Goal: Task Accomplishment & Management: Use online tool/utility

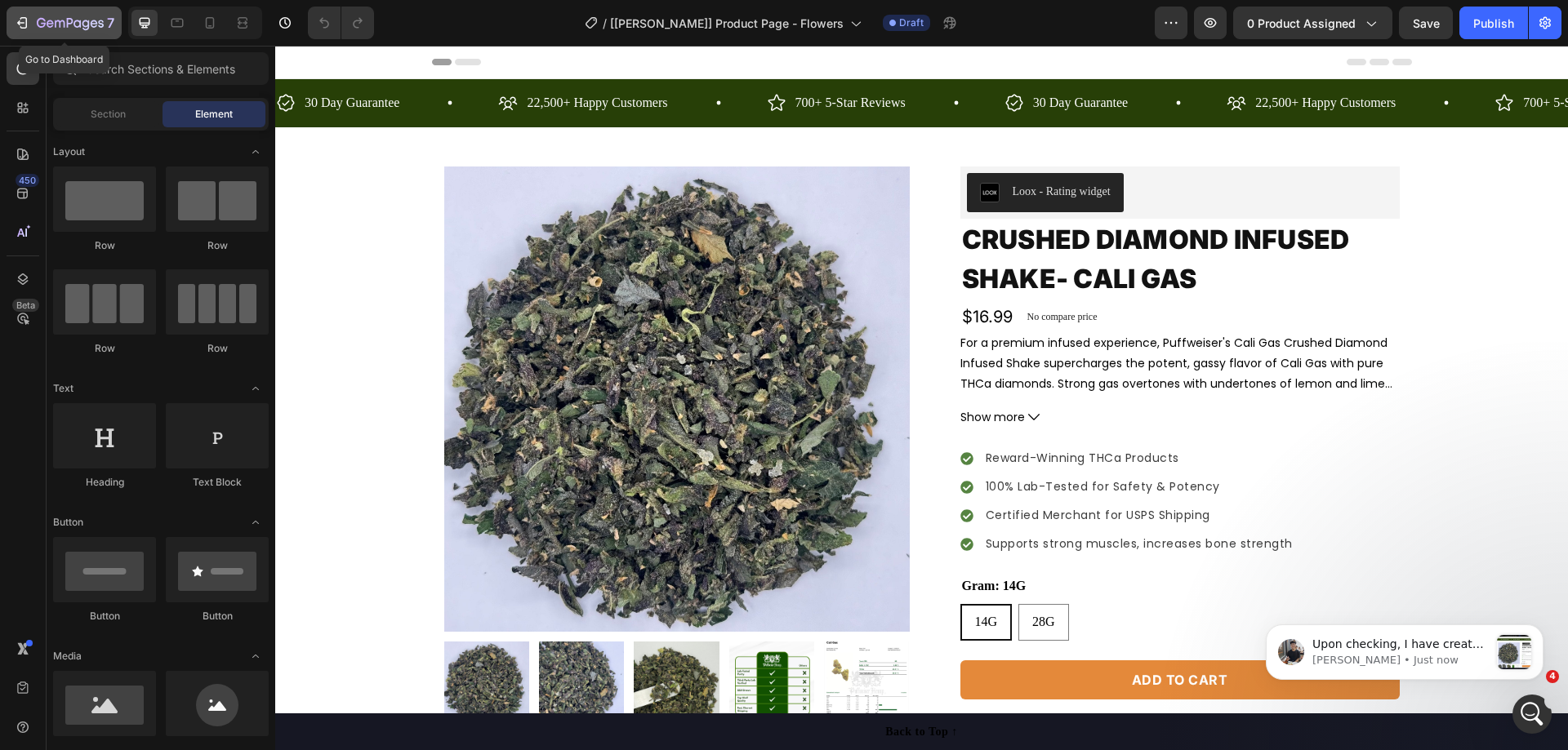
click at [87, 14] on div "7" at bounding box center [75, 23] width 78 height 20
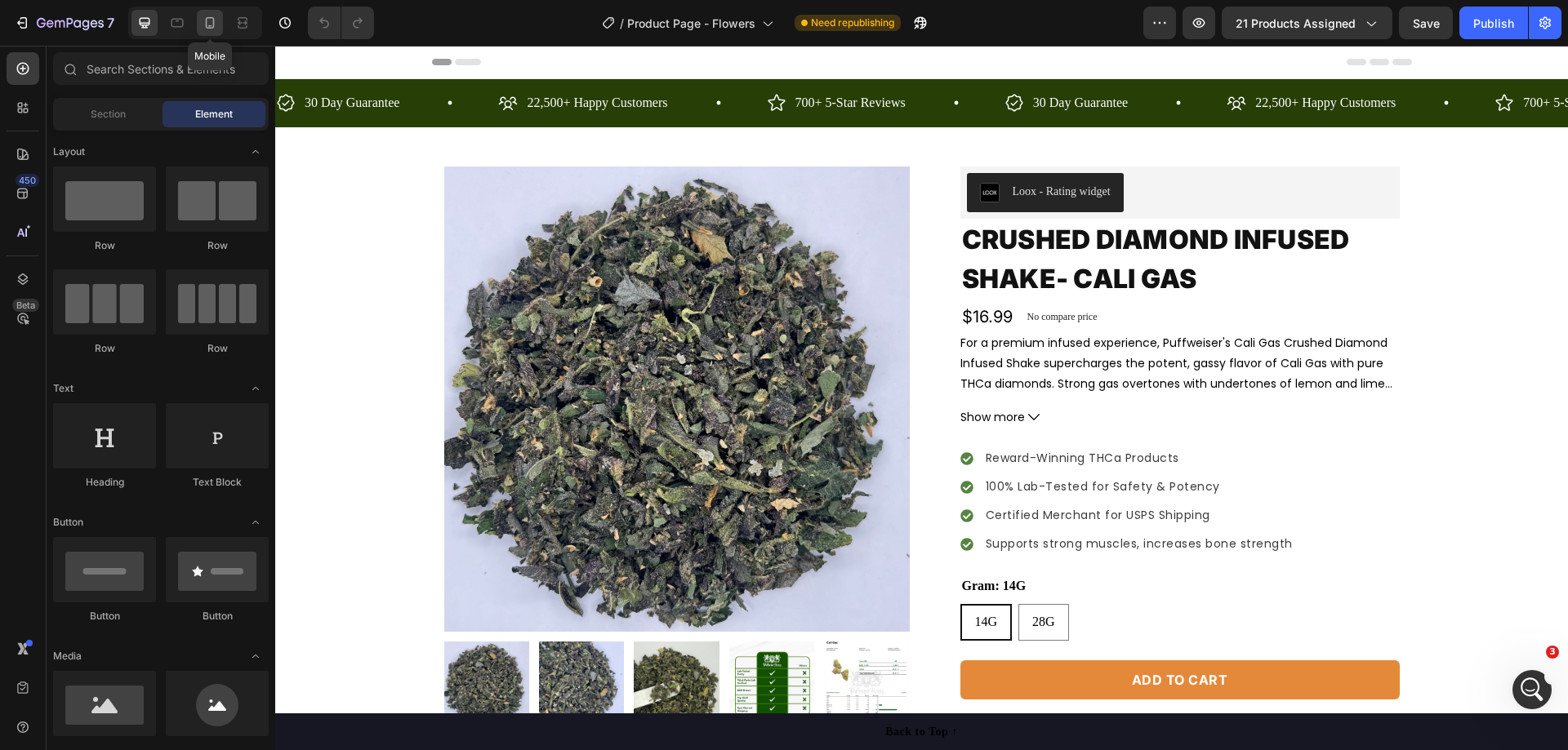
click at [205, 16] on icon at bounding box center [210, 23] width 16 height 16
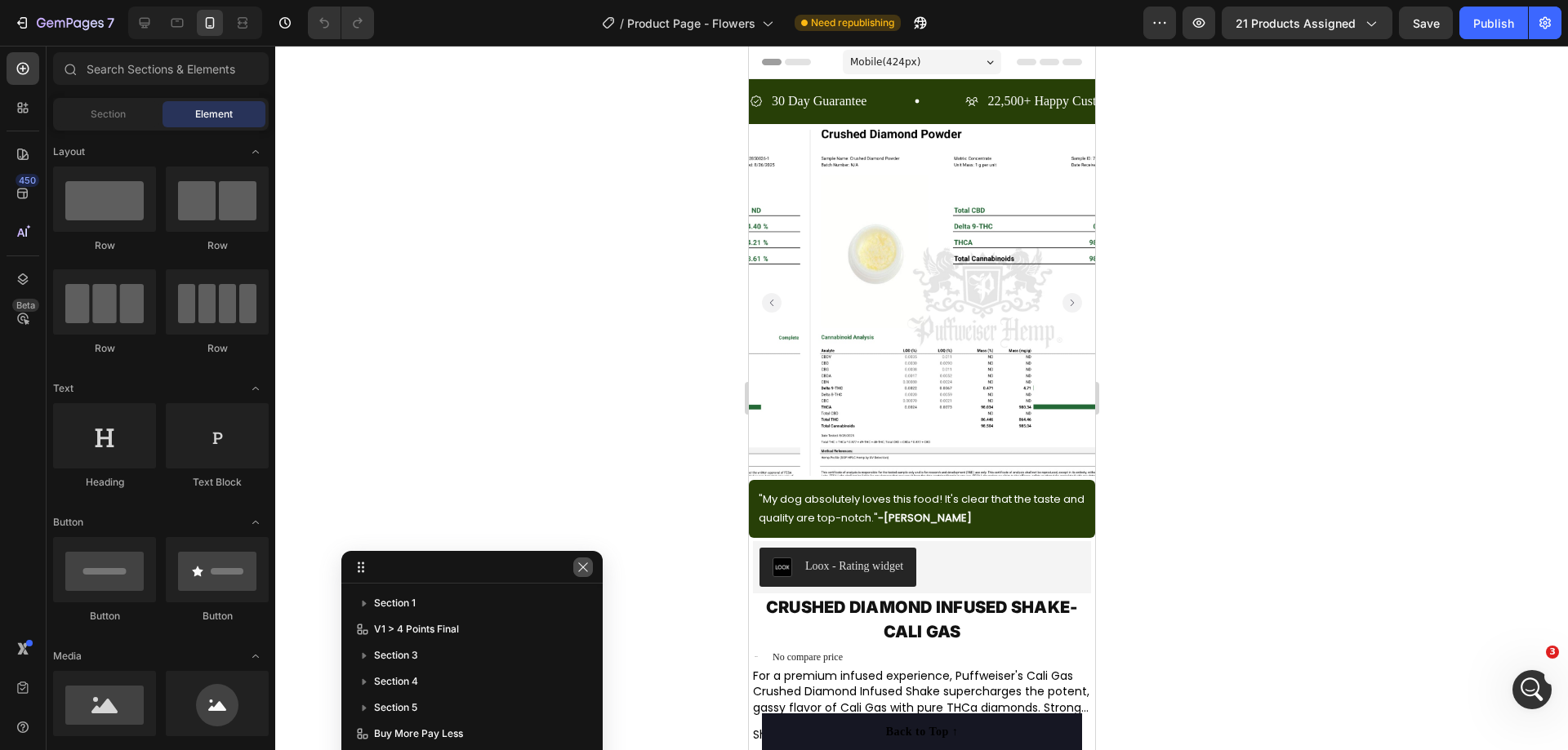
click at [587, 568] on icon "button" at bounding box center [583, 567] width 13 height 13
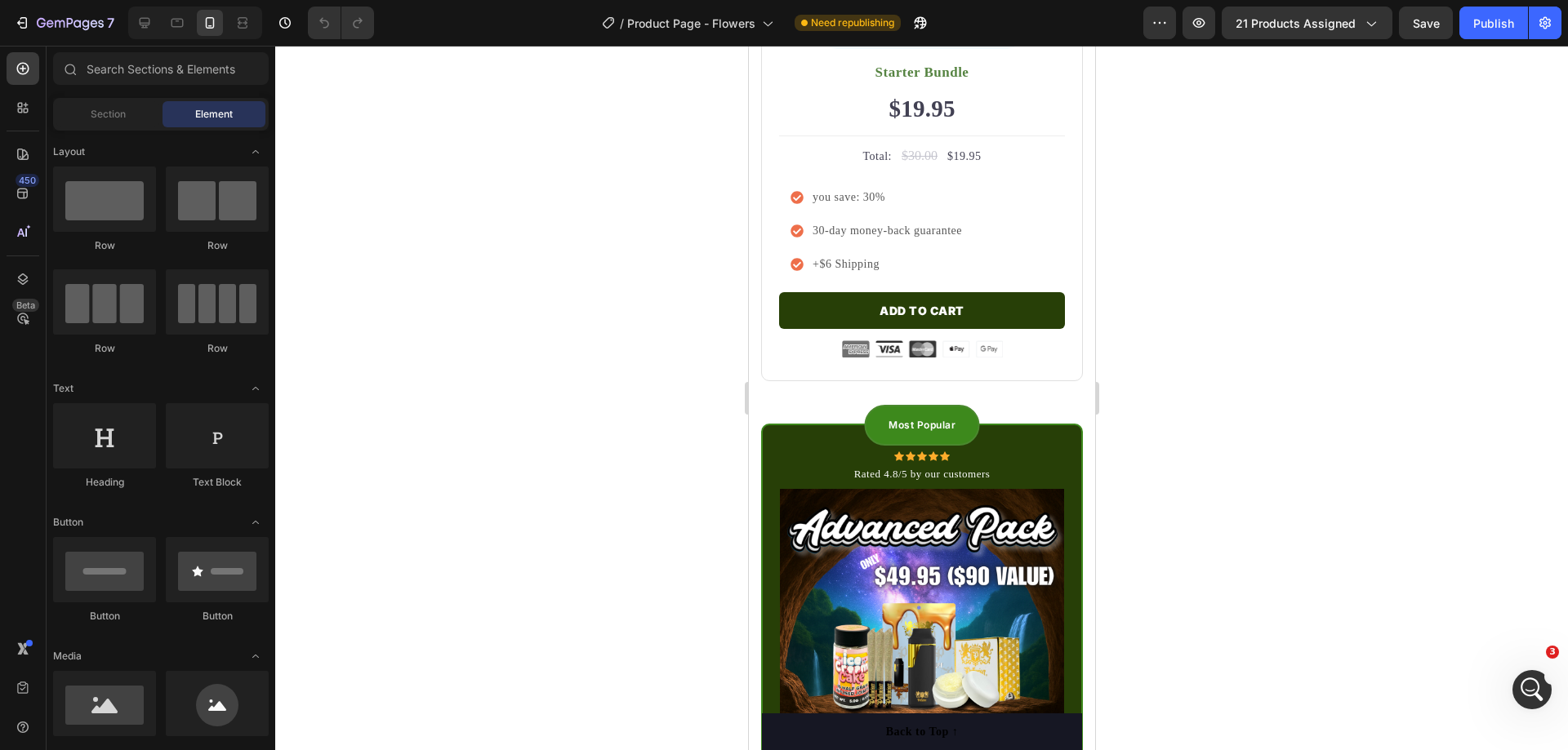
scroll to position [4485, 0]
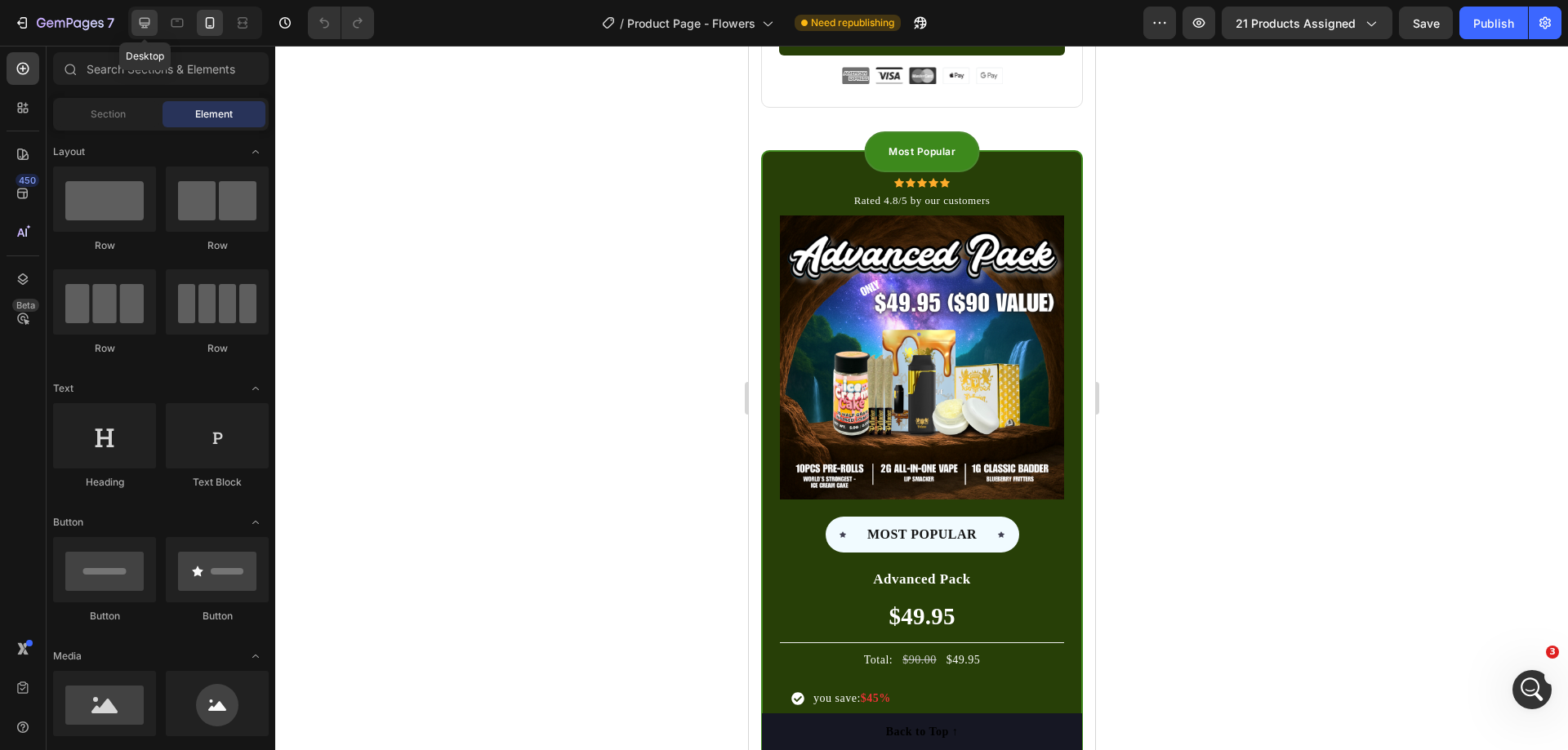
click at [135, 25] on div at bounding box center [144, 23] width 26 height 26
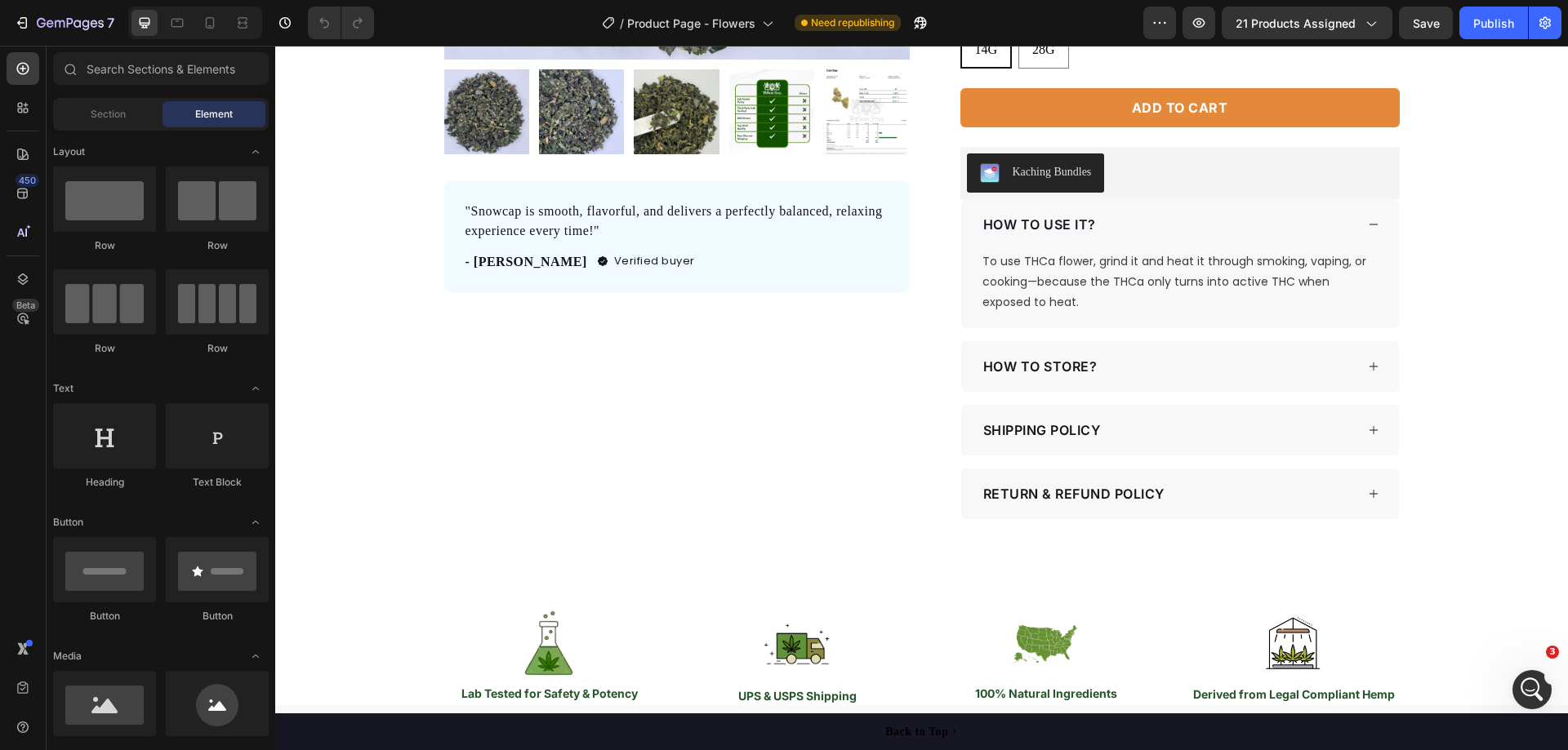
scroll to position [578, 0]
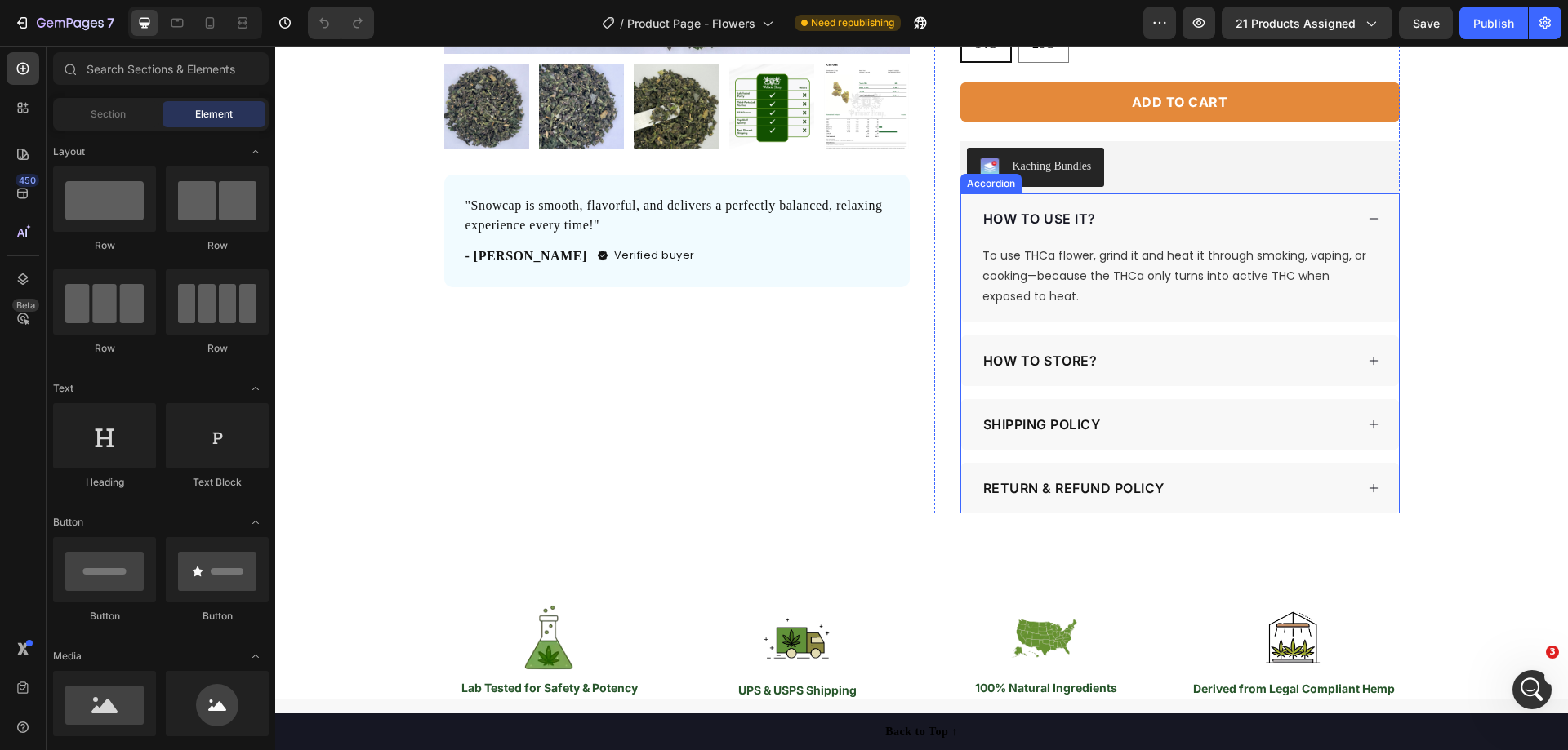
click at [1078, 362] on p "How to Store?" at bounding box center [1040, 361] width 114 height 20
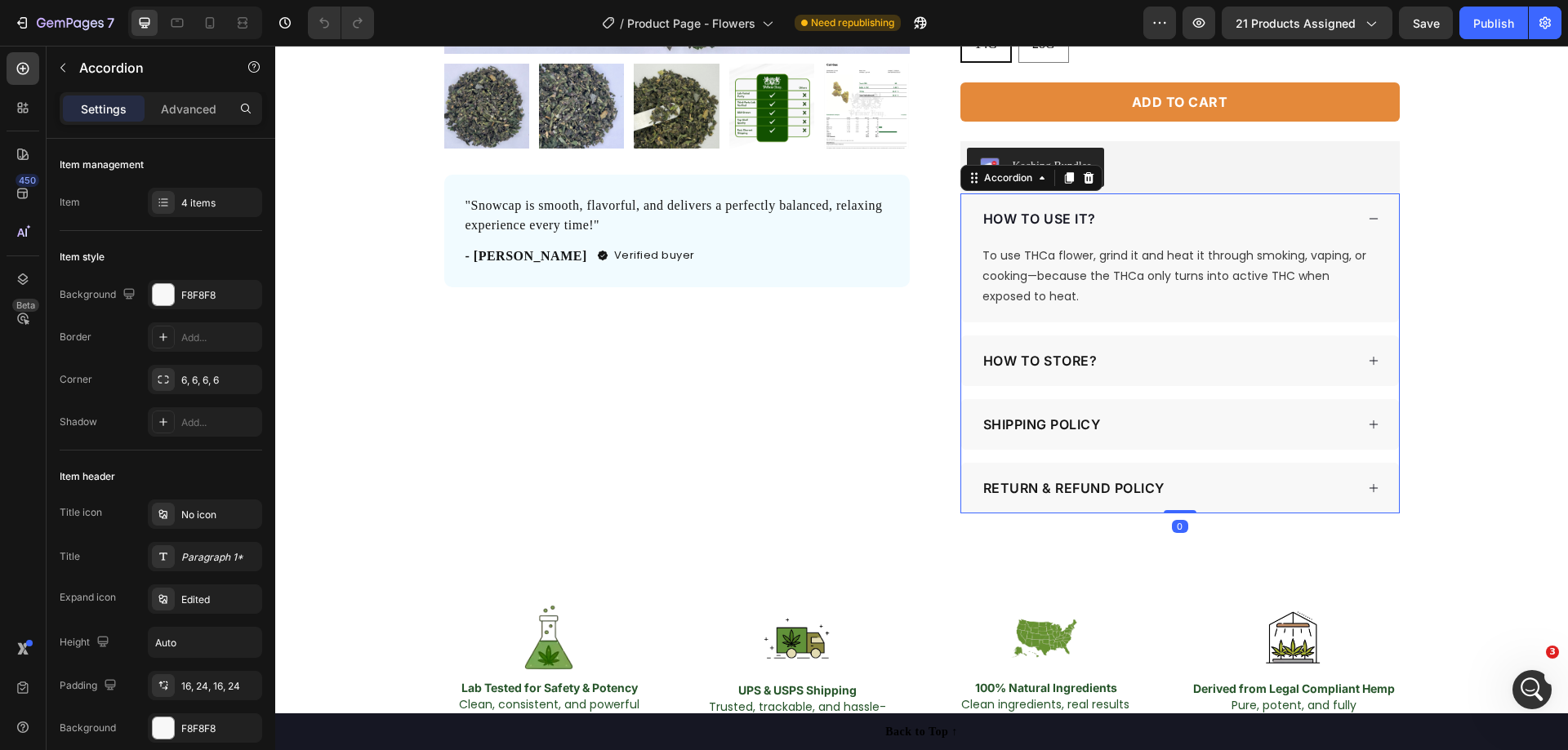
click at [1374, 361] on div "How to Store?" at bounding box center [1180, 361] width 438 height 51
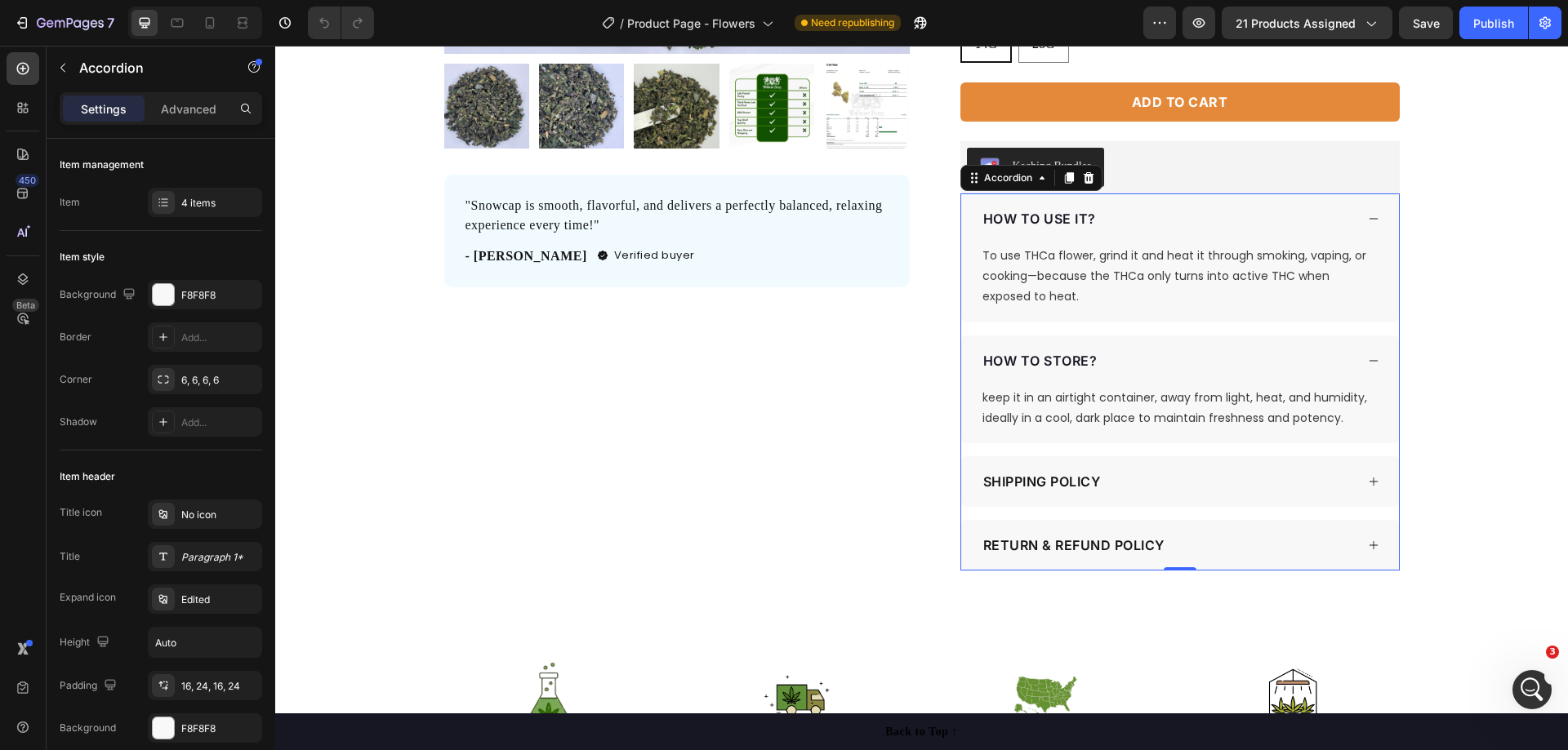
click at [1370, 483] on icon at bounding box center [1374, 482] width 11 height 11
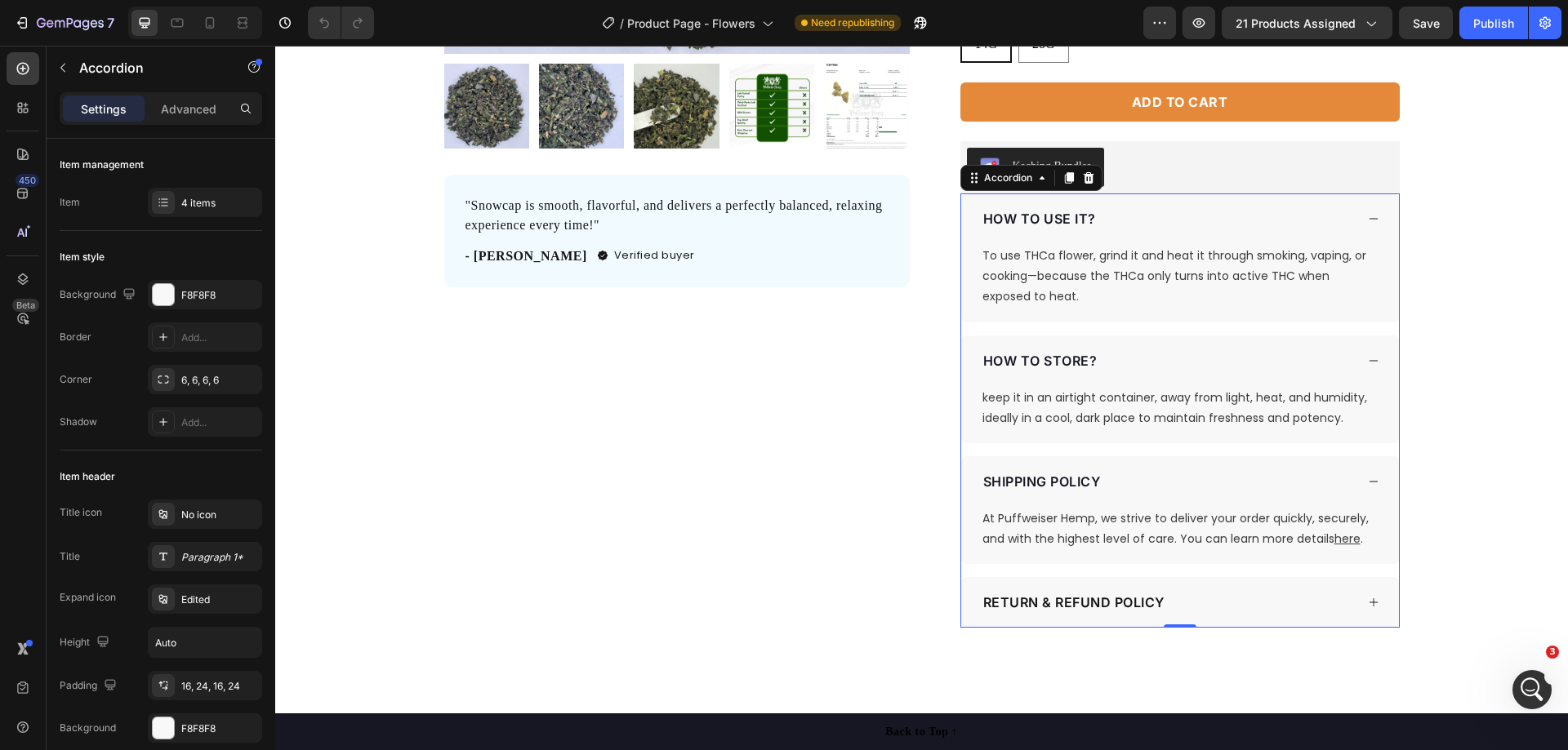
click at [1367, 612] on div "Return & Refund Policy" at bounding box center [1180, 602] width 438 height 51
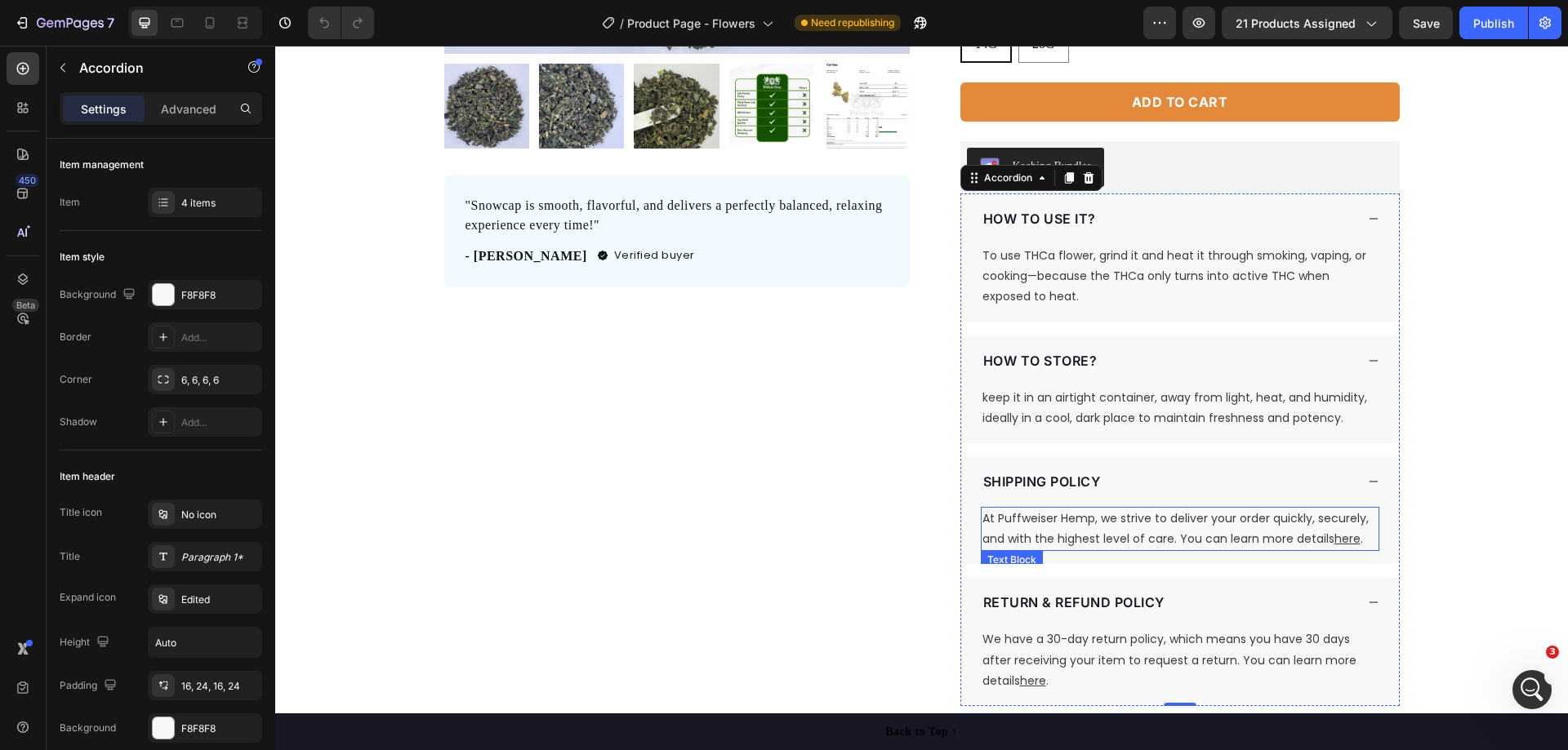
scroll to position [0, 0]
